Goal: Task Accomplishment & Management: Complete application form

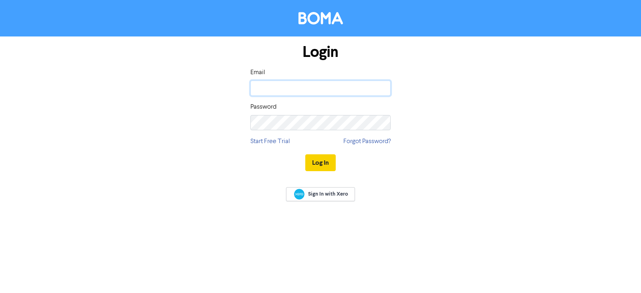
type input "[EMAIL_ADDRESS][DOMAIN_NAME]"
click at [320, 165] on button "Log In" at bounding box center [320, 162] width 30 height 17
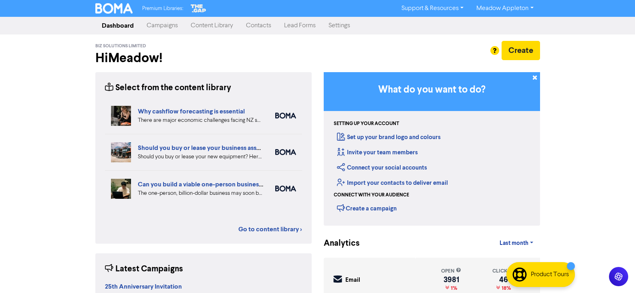
click at [256, 30] on link "Contacts" at bounding box center [259, 26] width 38 height 16
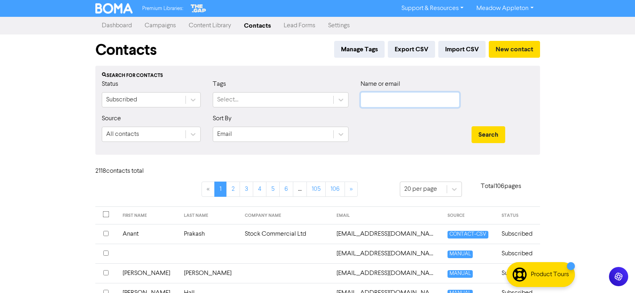
drag, startPoint x: 394, startPoint y: 107, endPoint x: 399, endPoint y: 104, distance: 5.9
click at [395, 106] on input "text" at bounding box center [410, 99] width 99 height 15
paste input "[EMAIL_ADDRESS][DOMAIN_NAME]"
click at [497, 133] on button "Search" at bounding box center [489, 134] width 34 height 17
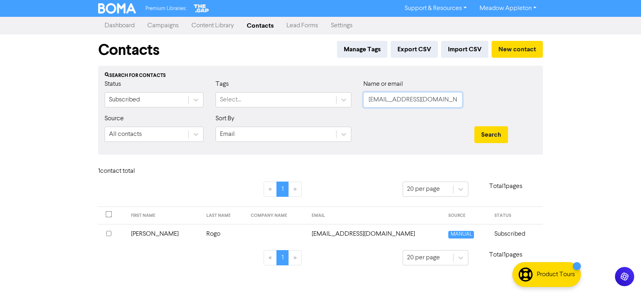
drag, startPoint x: 458, startPoint y: 105, endPoint x: 342, endPoint y: 121, distance: 116.5
click at [280, 110] on div "Status Subscribed Tags Select... Name or email [EMAIL_ADDRESS][DOMAIN_NAME]" at bounding box center [321, 96] width 444 height 34
paste input "shallyrana"
drag, startPoint x: 519, startPoint y: 135, endPoint x: 488, endPoint y: 135, distance: 30.5
click at [513, 135] on div "Search" at bounding box center [505, 134] width 62 height 17
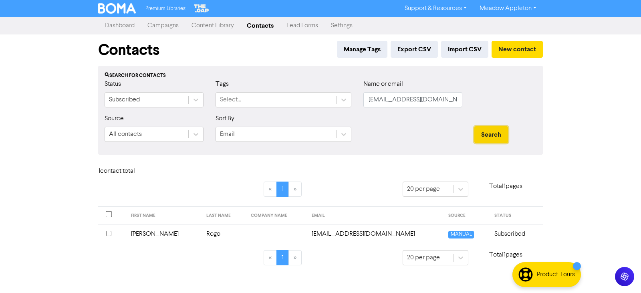
click at [488, 135] on button "Search" at bounding box center [491, 134] width 34 height 17
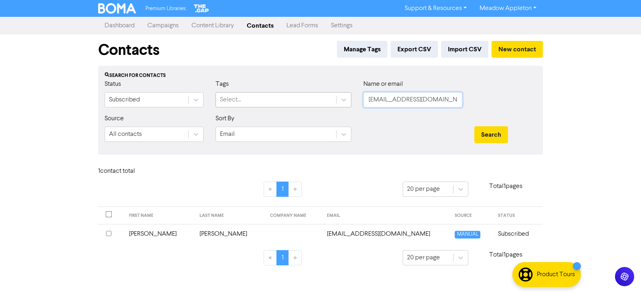
drag, startPoint x: 444, startPoint y: 100, endPoint x: 317, endPoint y: 103, distance: 127.0
click at [317, 103] on div "Status Subscribed Tags Select... Name or email [EMAIL_ADDRESS][DOMAIN_NAME]" at bounding box center [321, 96] width 444 height 34
paste input "[PERSON_NAME][EMAIL_ADDRESS][DOMAIN_NAME]"
click at [483, 131] on button "Search" at bounding box center [491, 134] width 34 height 17
drag, startPoint x: 459, startPoint y: 98, endPoint x: 276, endPoint y: 114, distance: 183.4
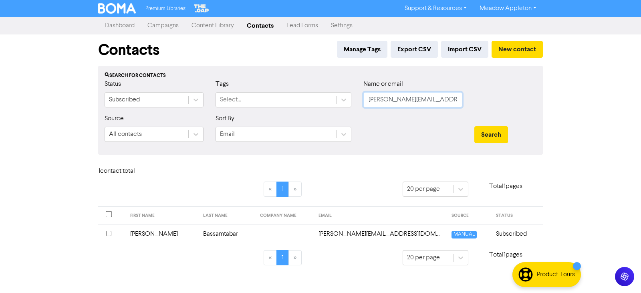
click at [276, 114] on form "Status Subscribed Tags Select... Name or email [PERSON_NAME][EMAIL_ADDRESS][DOM…" at bounding box center [321, 113] width 432 height 69
paste input "[EMAIL_ADDRESS][DOMAIN_NAME]"
click at [485, 130] on button "Search" at bounding box center [491, 134] width 34 height 17
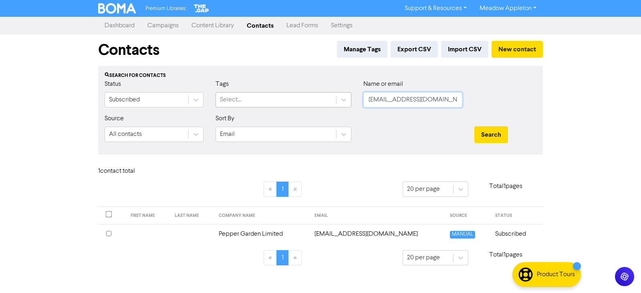
drag, startPoint x: 449, startPoint y: 104, endPoint x: 275, endPoint y: 106, distance: 173.9
click at [275, 106] on div "Status Subscribed Tags Select... Name or email [EMAIL_ADDRESS][DOMAIN_NAME]" at bounding box center [321, 96] width 444 height 34
paste input "[EMAIL_ADDRESS][DOMAIN_NAME]"
click at [487, 130] on button "Search" at bounding box center [491, 134] width 34 height 17
drag, startPoint x: 457, startPoint y: 95, endPoint x: 314, endPoint y: 99, distance: 142.7
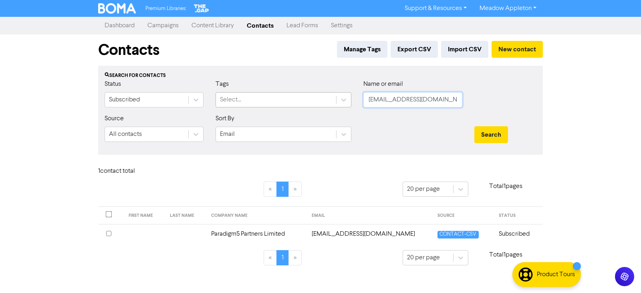
click at [314, 99] on div "Status Subscribed Tags Select... Name or email [EMAIL_ADDRESS][DOMAIN_NAME]" at bounding box center [321, 96] width 444 height 34
paste input "vmaile"
type input "[EMAIL_ADDRESS][DOMAIN_NAME]"
click at [493, 132] on button "Search" at bounding box center [491, 134] width 34 height 17
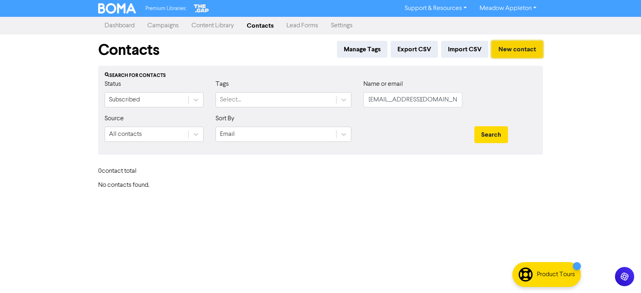
click at [511, 49] on button "New contact" at bounding box center [517, 49] width 51 height 17
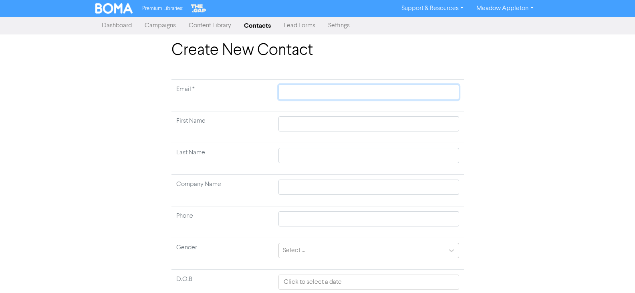
click at [288, 93] on input "text" at bounding box center [368, 92] width 180 height 15
paste input "[EMAIL_ADDRESS][DOMAIN_NAME]"
type input "[EMAIL_ADDRESS][DOMAIN_NAME]"
click at [343, 122] on input "text" at bounding box center [368, 123] width 180 height 15
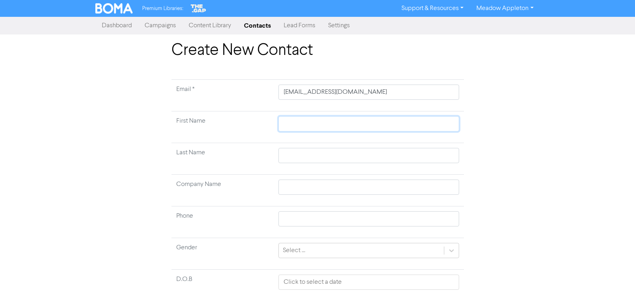
paste input "[PERSON_NAME]"
type input "[PERSON_NAME]"
click at [295, 124] on input "[PERSON_NAME]" at bounding box center [368, 123] width 180 height 15
type input ", [PERSON_NAME]"
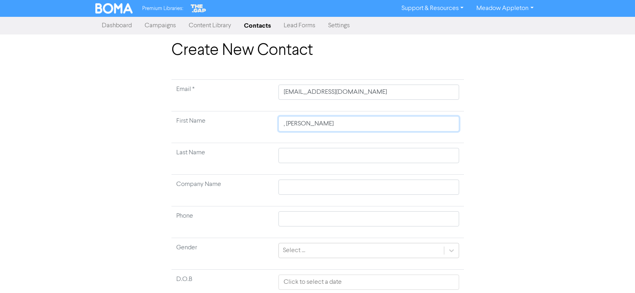
type input ", [PERSON_NAME]"
click at [305, 155] on input "text" at bounding box center [368, 155] width 180 height 15
paste input "Maile"
type input "Maile"
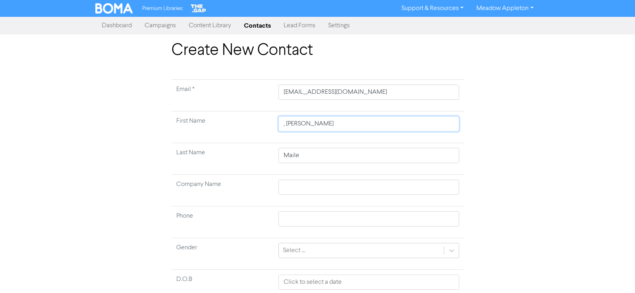
click at [289, 125] on input ", [PERSON_NAME]" at bounding box center [368, 123] width 180 height 15
type input ",[PERSON_NAME]"
type input "[PERSON_NAME]"
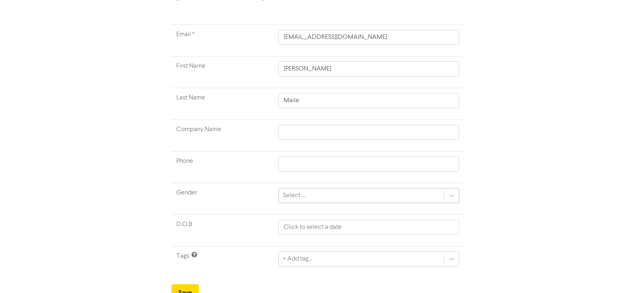
scroll to position [63, 0]
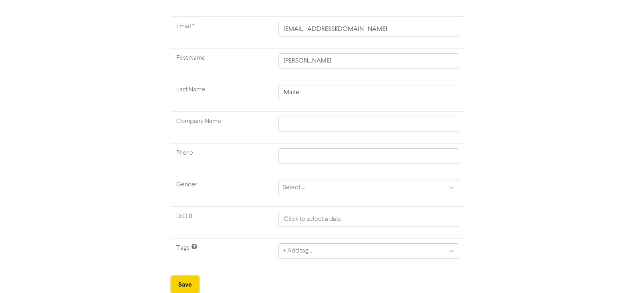
click at [188, 286] on button "Save" at bounding box center [184, 284] width 27 height 17
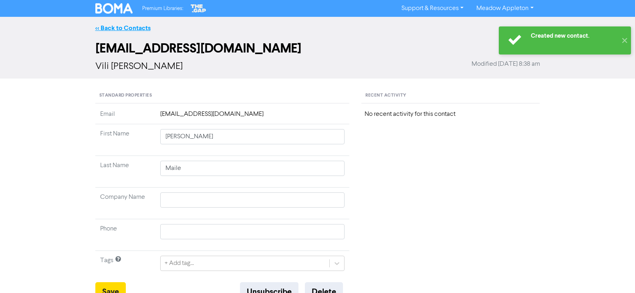
click at [126, 28] on link "<< Back to Contacts" at bounding box center [122, 28] width 55 height 8
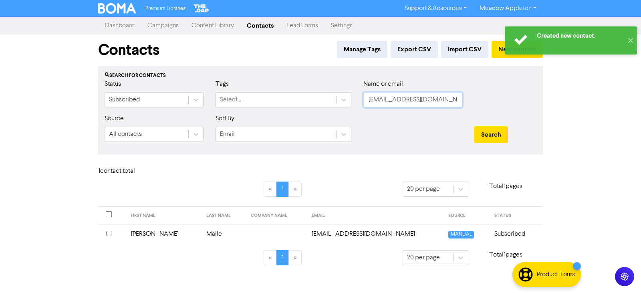
drag, startPoint x: 412, startPoint y: 101, endPoint x: 399, endPoint y: 115, distance: 18.7
click at [355, 106] on div "Status Subscribed Tags Select... Name or email [EMAIL_ADDRESS][DOMAIN_NAME]" at bounding box center [321, 96] width 444 height 34
paste input "letoa@blkhawk"
type input "[EMAIL_ADDRESS][DOMAIN_NAME]"
click at [499, 131] on button "Search" at bounding box center [491, 134] width 34 height 17
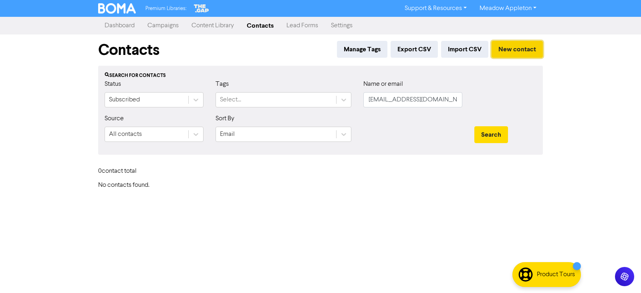
click at [496, 50] on button "New contact" at bounding box center [517, 49] width 51 height 17
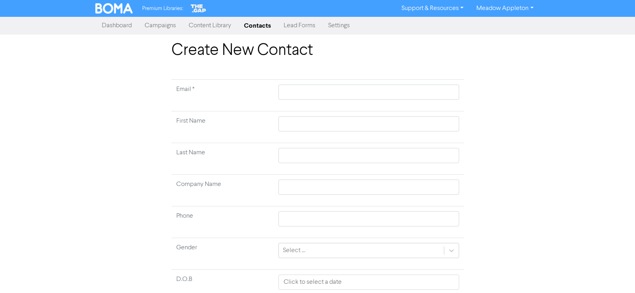
click at [311, 83] on td at bounding box center [369, 96] width 190 height 32
drag, startPoint x: 311, startPoint y: 91, endPoint x: 322, endPoint y: 92, distance: 10.9
click at [311, 91] on input "text" at bounding box center [368, 92] width 180 height 15
paste input "[EMAIL_ADDRESS][DOMAIN_NAME]"
type input "[EMAIL_ADDRESS][DOMAIN_NAME]"
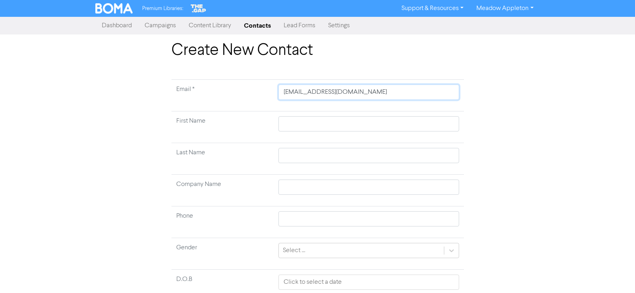
type input "[EMAIL_ADDRESS][DOMAIN_NAME]"
click at [300, 128] on input "text" at bounding box center [368, 123] width 180 height 15
paste input "[PERSON_NAME]"
type input "[PERSON_NAME]"
drag, startPoint x: 307, startPoint y: 124, endPoint x: 256, endPoint y: 127, distance: 51.4
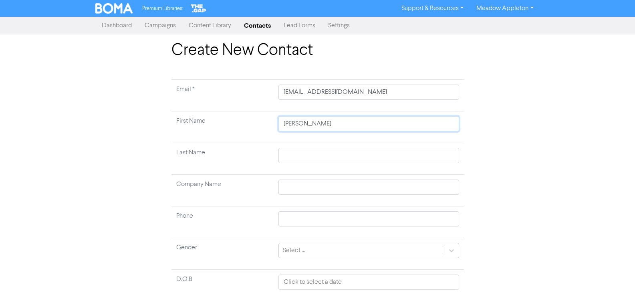
click at [256, 127] on tr "First Name [PERSON_NAME]" at bounding box center [317, 127] width 293 height 32
type input "[PERSON_NAME]"
drag, startPoint x: 300, startPoint y: 148, endPoint x: 298, endPoint y: 153, distance: 4.7
click at [298, 153] on input "text" at bounding box center [368, 155] width 180 height 15
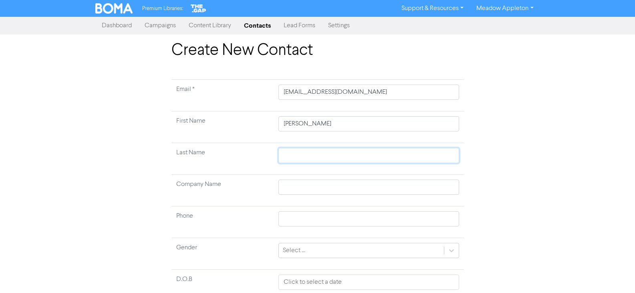
paste input "[PERSON_NAME],"
type input "[PERSON_NAME],"
type input "[PERSON_NAME]"
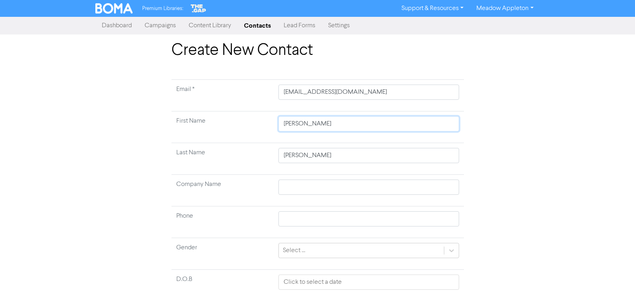
click at [320, 127] on input "[PERSON_NAME]" at bounding box center [368, 123] width 180 height 15
click at [308, 122] on input "[PERSON_NAME]" at bounding box center [368, 123] width 180 height 15
drag, startPoint x: 308, startPoint y: 122, endPoint x: 337, endPoint y: 132, distance: 31.3
click at [307, 121] on input "[PERSON_NAME]" at bounding box center [368, 123] width 180 height 15
type input "Letoa"
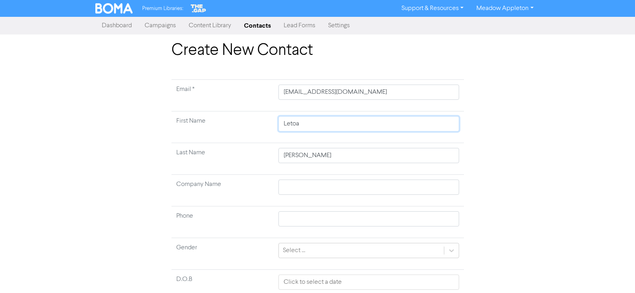
type input "Letoa"
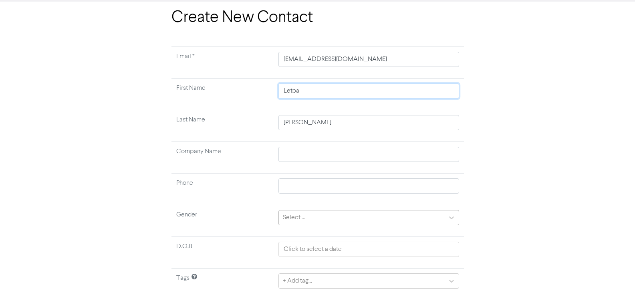
scroll to position [63, 0]
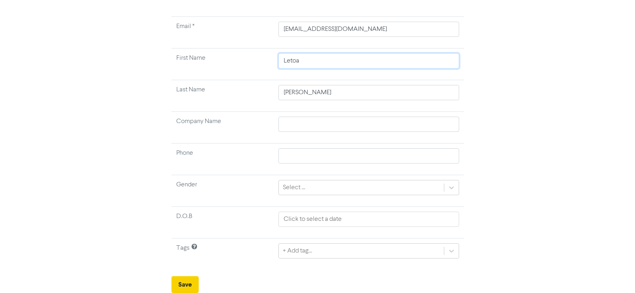
type input "Letoa"
click at [190, 289] on button "Save" at bounding box center [184, 284] width 27 height 17
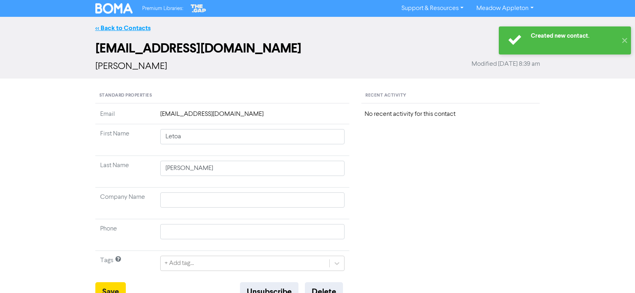
click at [141, 24] on link "<< Back to Contacts" at bounding box center [122, 28] width 55 height 8
